Goal: Task Accomplishment & Management: Use online tool/utility

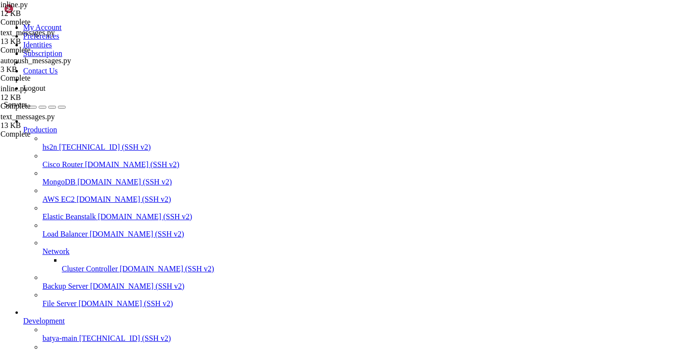
scroll to position [618, 0]
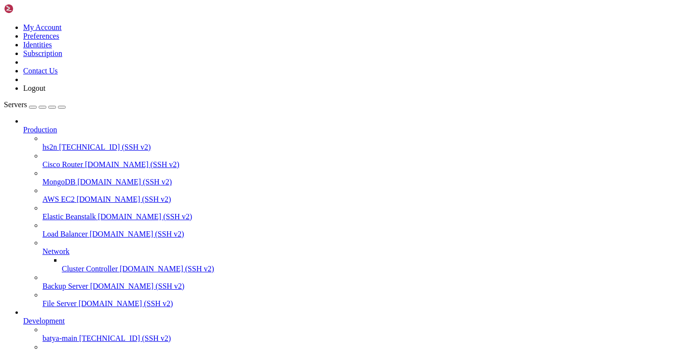
scroll to position [0, 0]
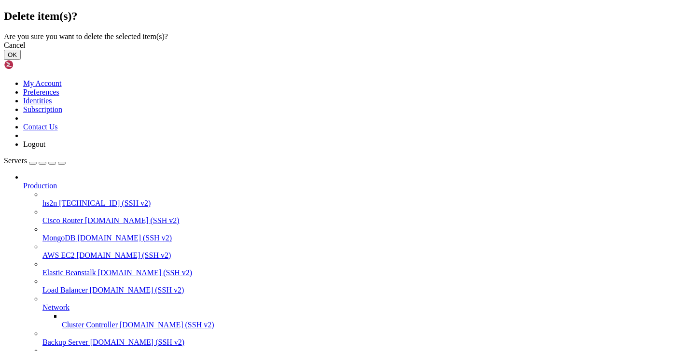
click at [21, 60] on button "OK" at bounding box center [12, 55] width 17 height 10
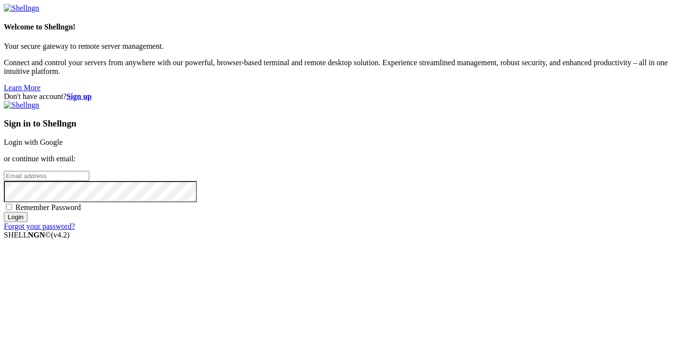
click at [63, 138] on link "Login with Google" at bounding box center [33, 142] width 59 height 8
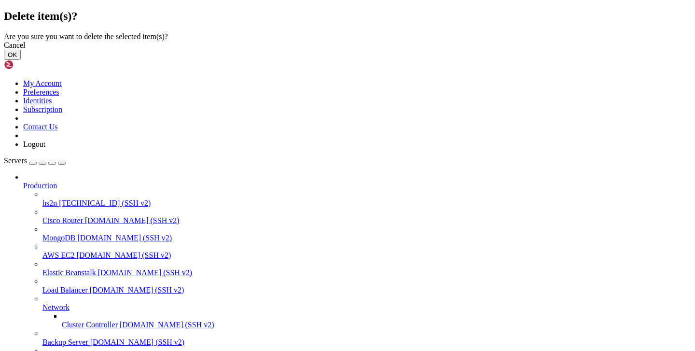
click at [21, 60] on button "OK" at bounding box center [12, 55] width 17 height 10
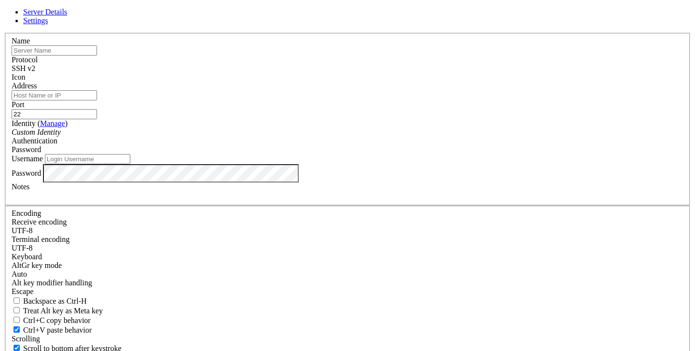
click at [97, 100] on input "Address" at bounding box center [54, 95] width 85 height 10
paste input "[TECHNICAL_ID]"
type input "[TECHNICAL_ID]"
click at [130, 164] on input "Username" at bounding box center [87, 159] width 85 height 10
type input "root"
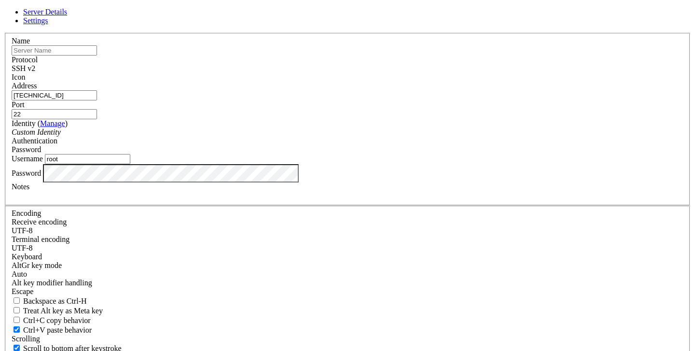
click at [97, 56] on input "text" at bounding box center [54, 50] width 85 height 10
type input "hs3"
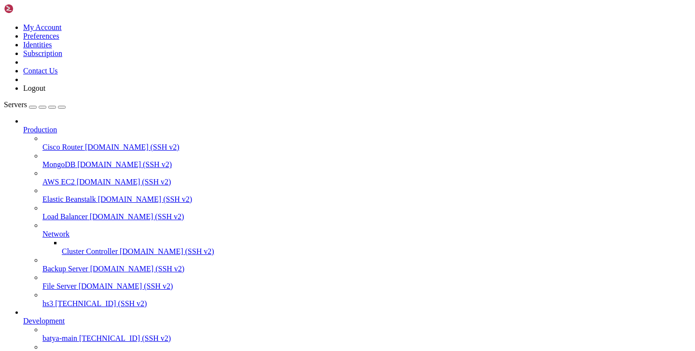
click at [53, 308] on span "hs3" at bounding box center [47, 303] width 11 height 8
drag, startPoint x: 252, startPoint y: 695, endPoint x: 7, endPoint y: 596, distance: 264.1
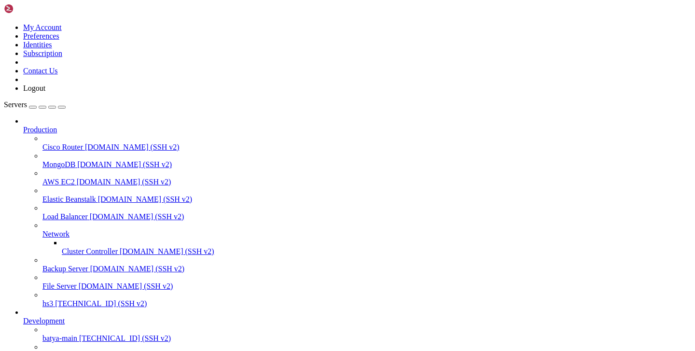
copy div "Base URI path set successfully This is a fresh installation, generating random …"
